Goal: Information Seeking & Learning: Learn about a topic

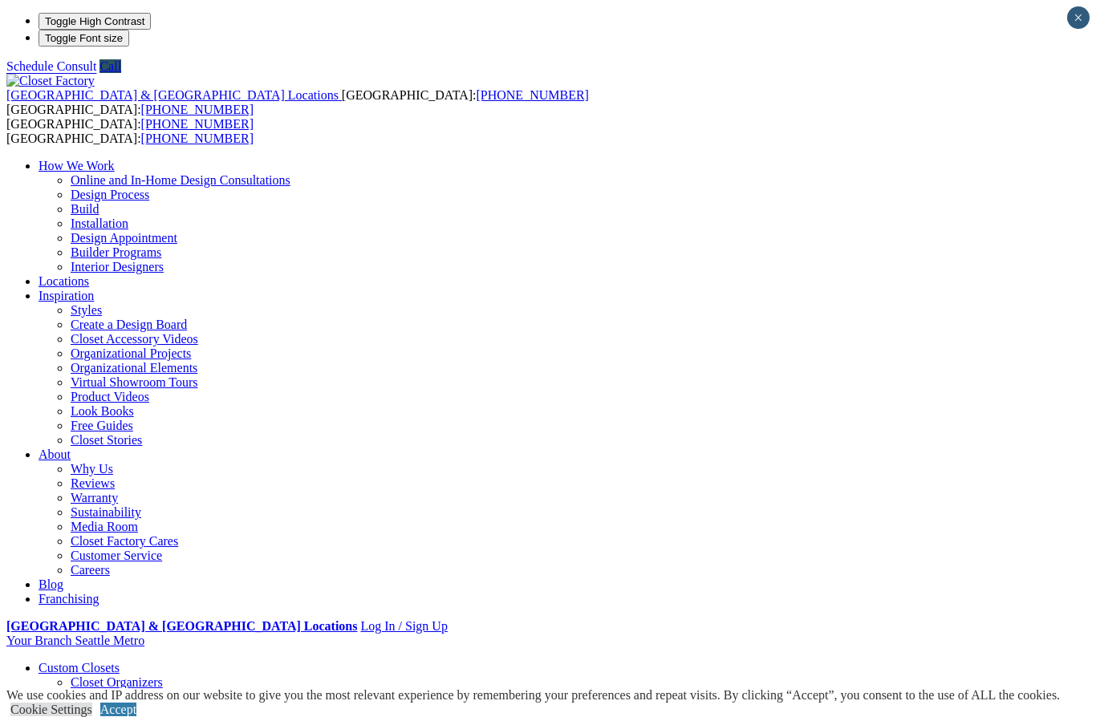
click at [136, 703] on link "Accept" at bounding box center [118, 710] width 36 height 14
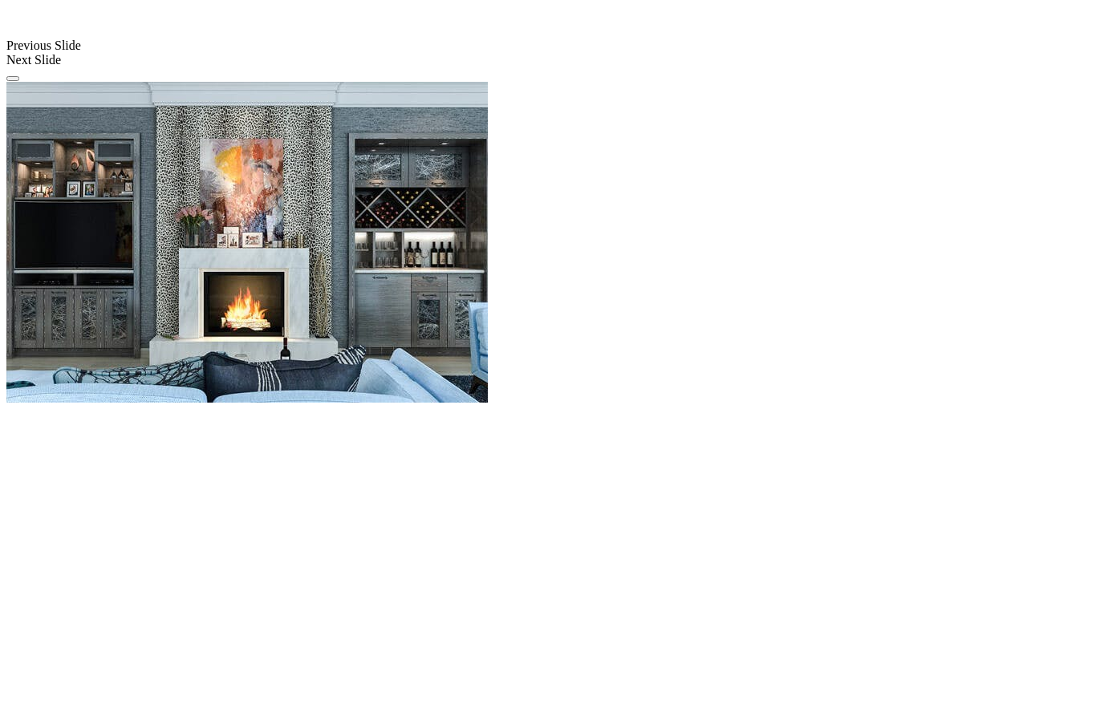
scroll to position [1435, 0]
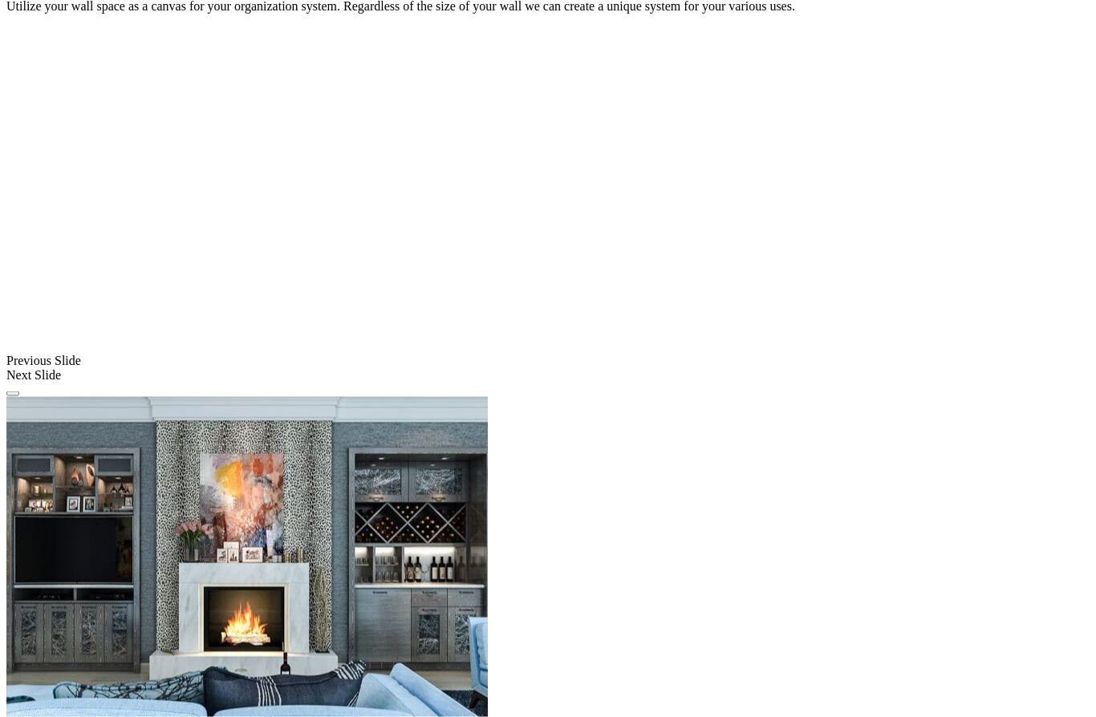
scroll to position [1059, 0]
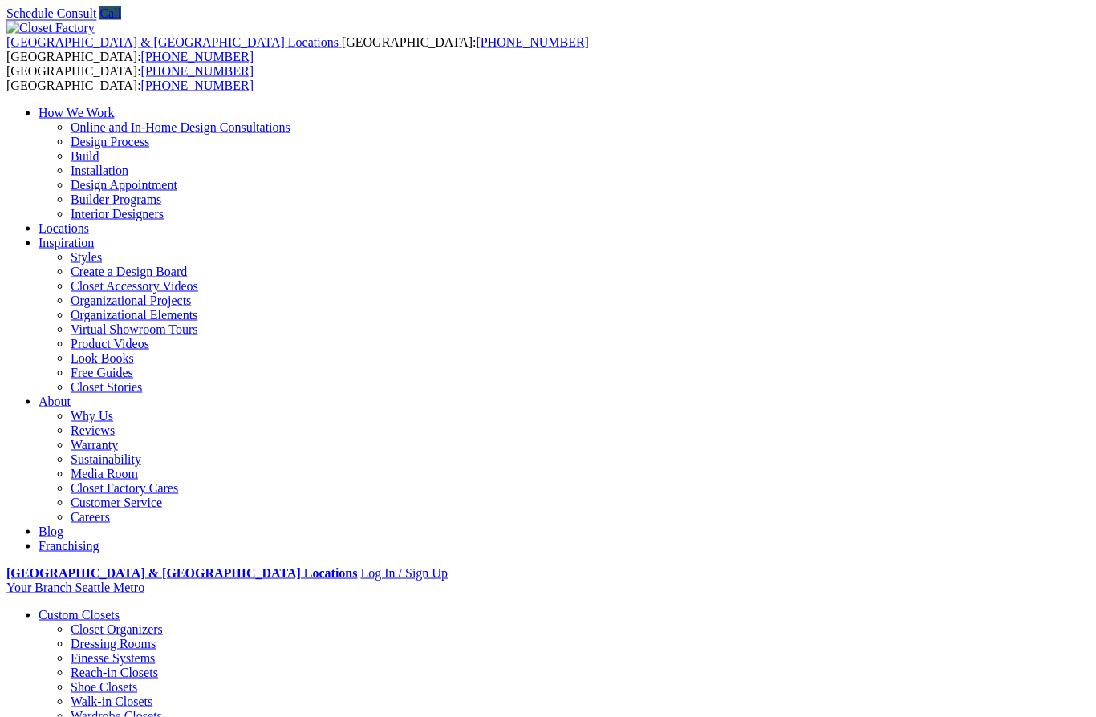
scroll to position [0, 0]
